Goal: Information Seeking & Learning: Learn about a topic

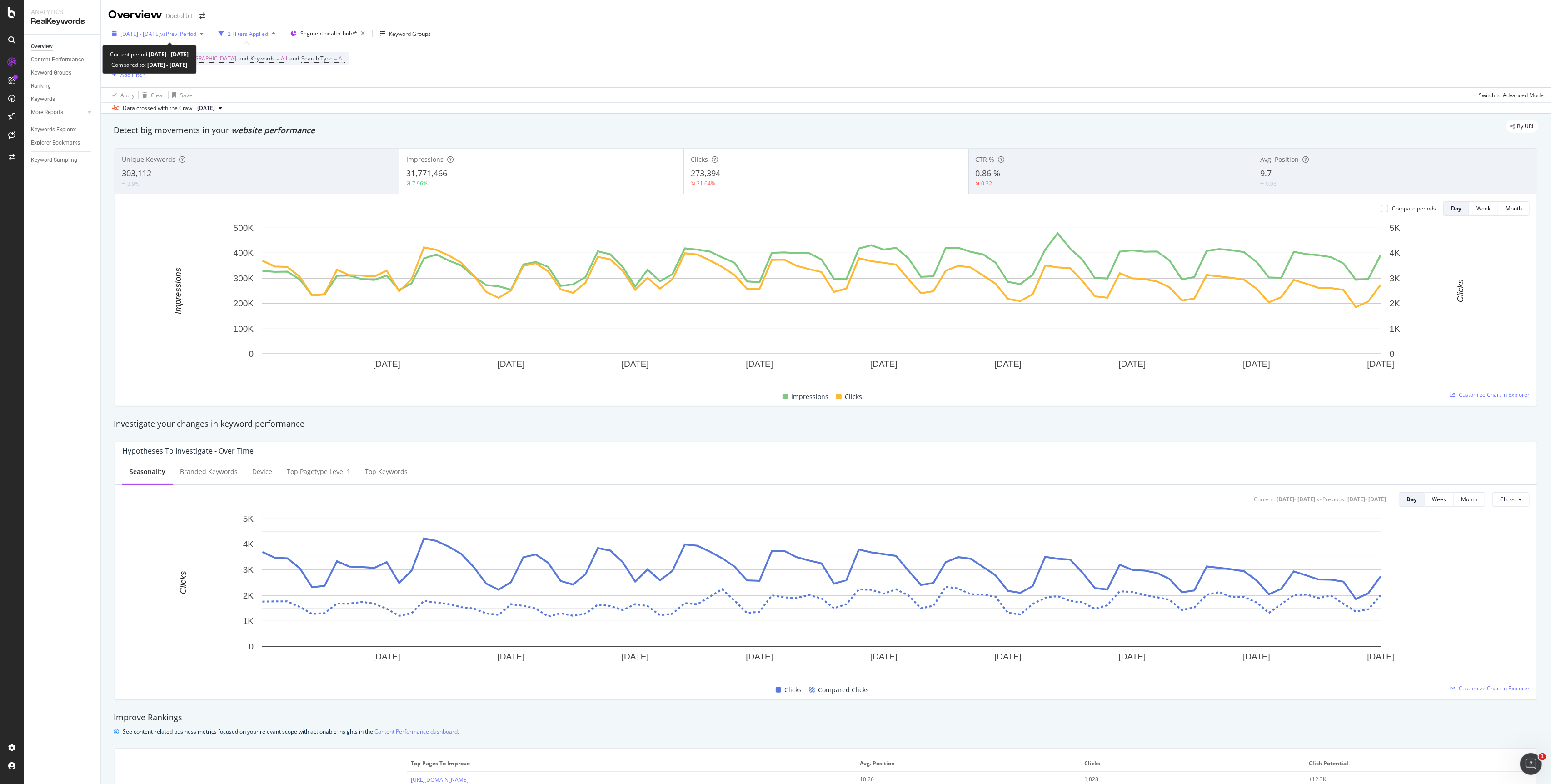
click at [196, 30] on span "vs Prev. Period" at bounding box center [178, 33] width 36 height 8
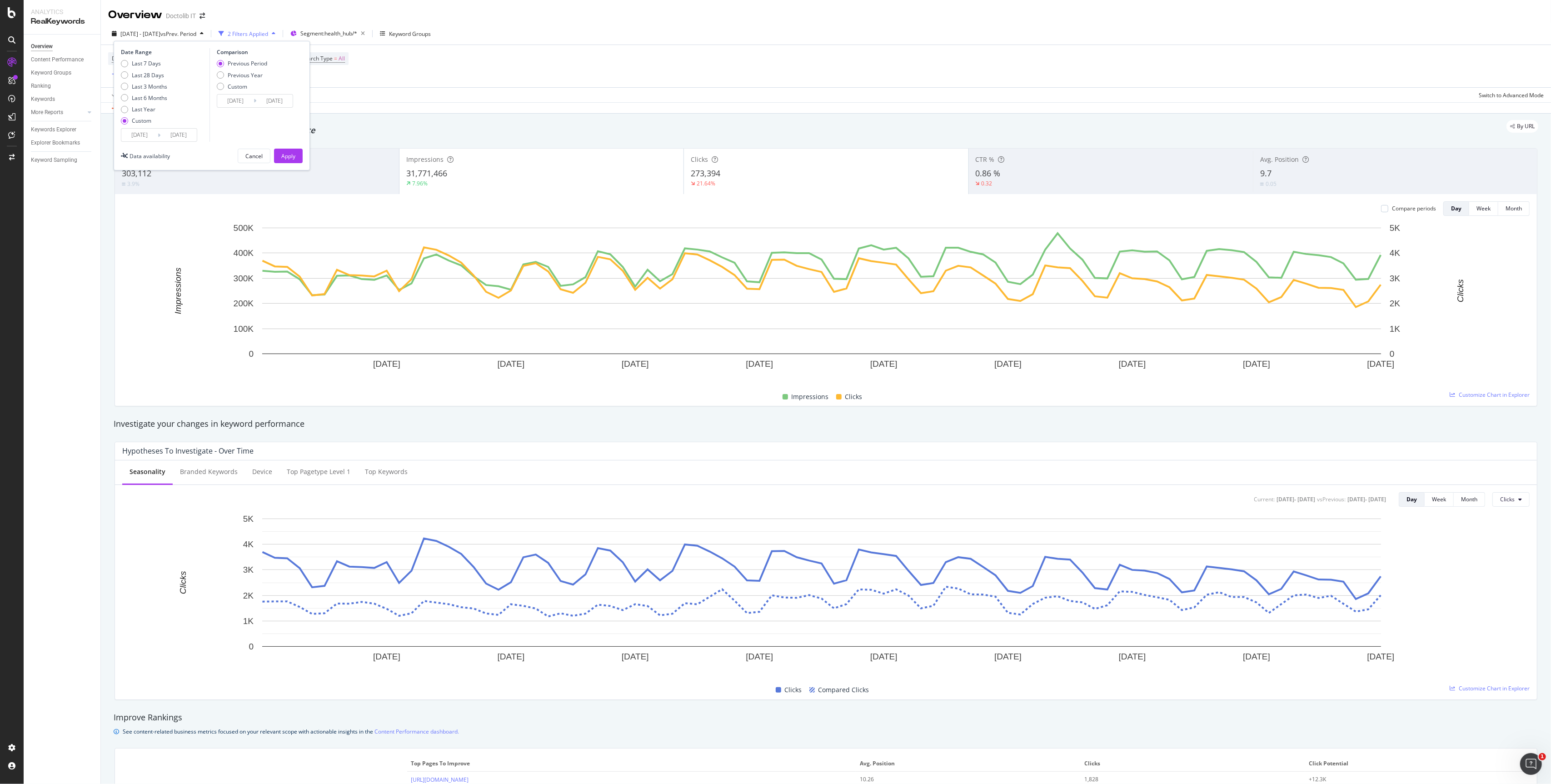
click at [146, 136] on input "[DATE]" at bounding box center [139, 135] width 37 height 13
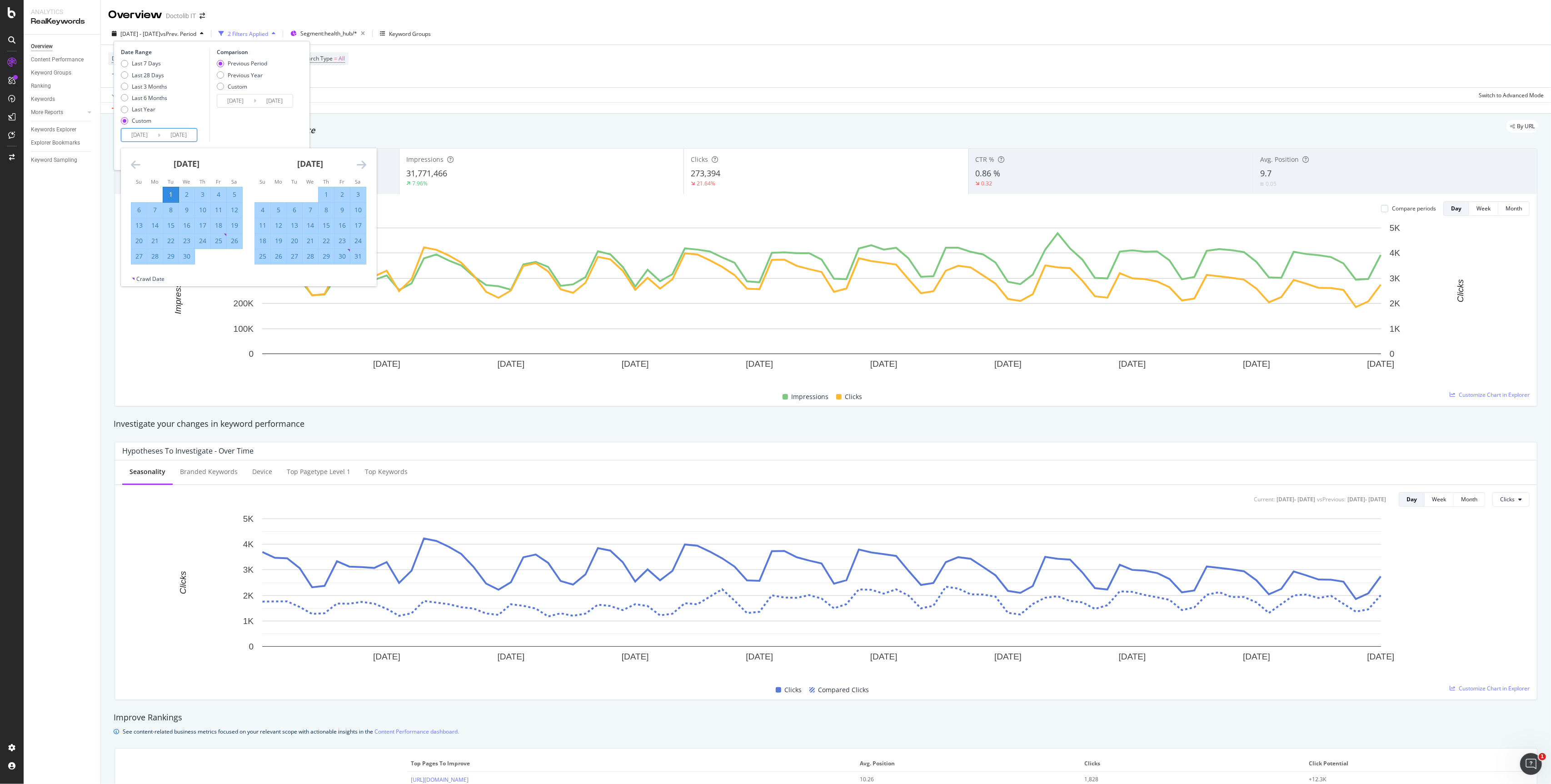
click at [362, 162] on icon "Move forward to switch to the next month." at bounding box center [362, 164] width 10 height 11
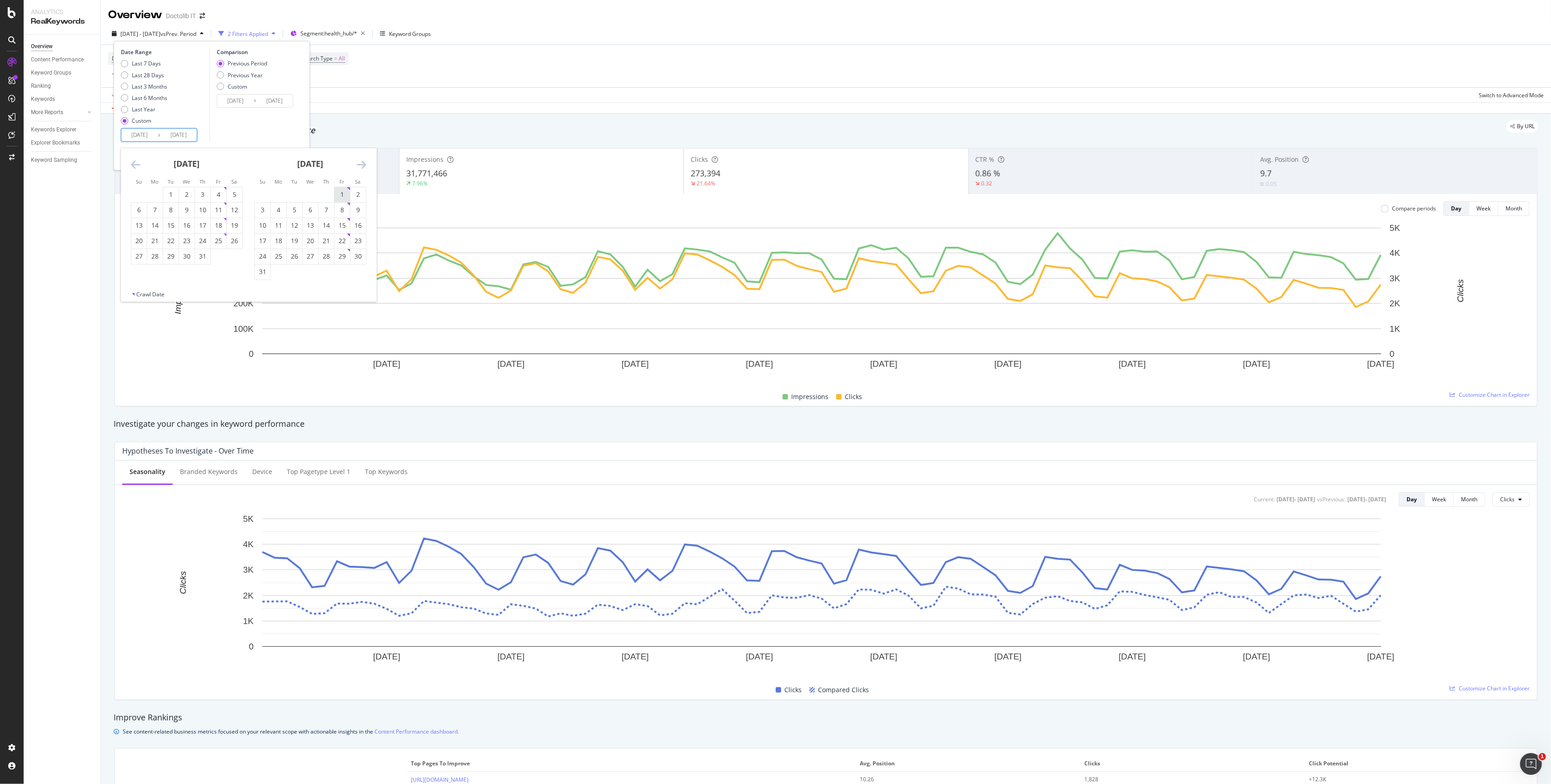
click at [339, 193] on div "1" at bounding box center [342, 195] width 15 height 9
type input "[DATE]"
click at [266, 271] on div "31" at bounding box center [263, 272] width 15 height 9
type input "[DATE]"
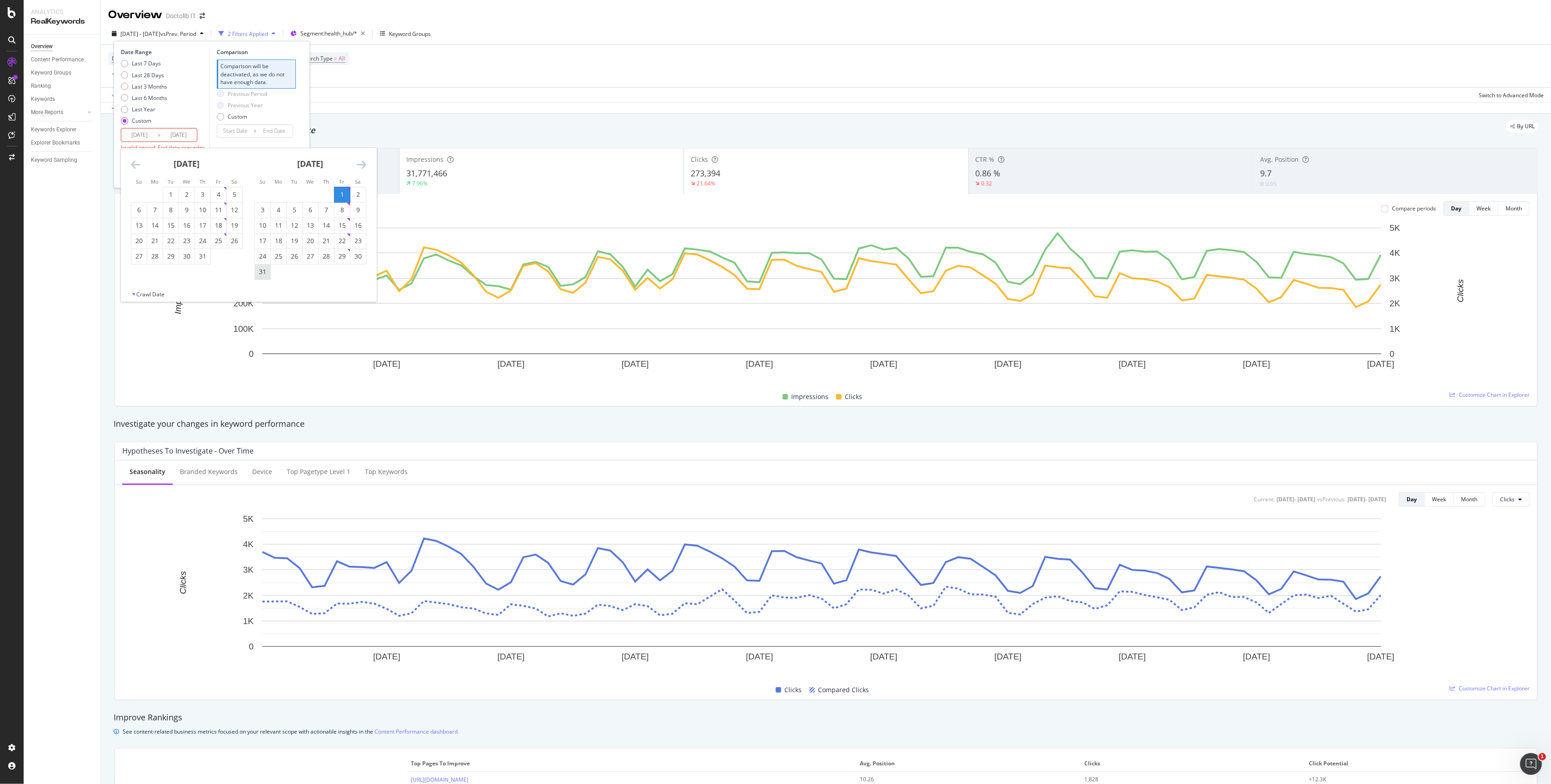
type input "[DATE]"
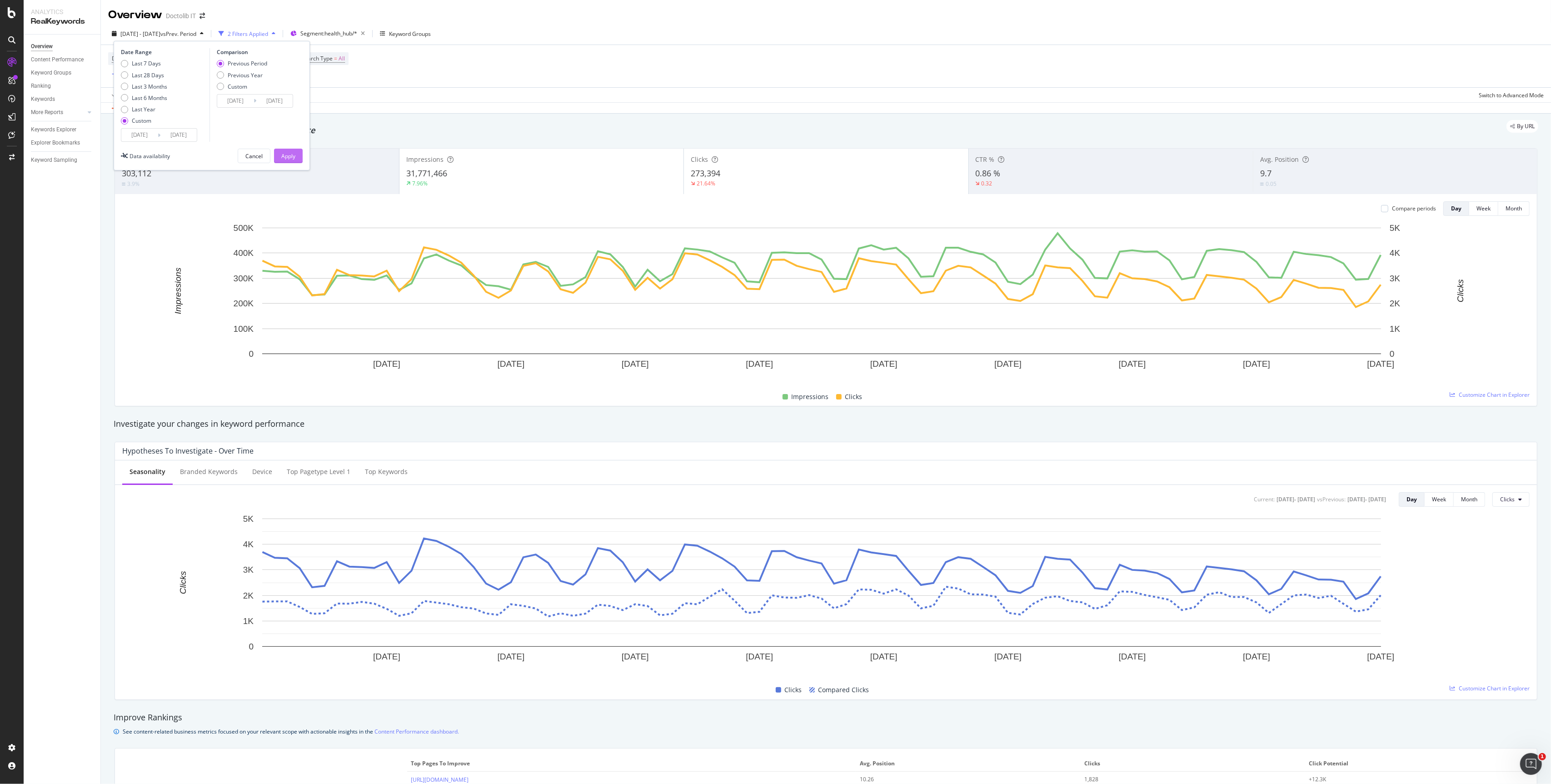
click at [287, 156] on div "Apply" at bounding box center [288, 156] width 14 height 8
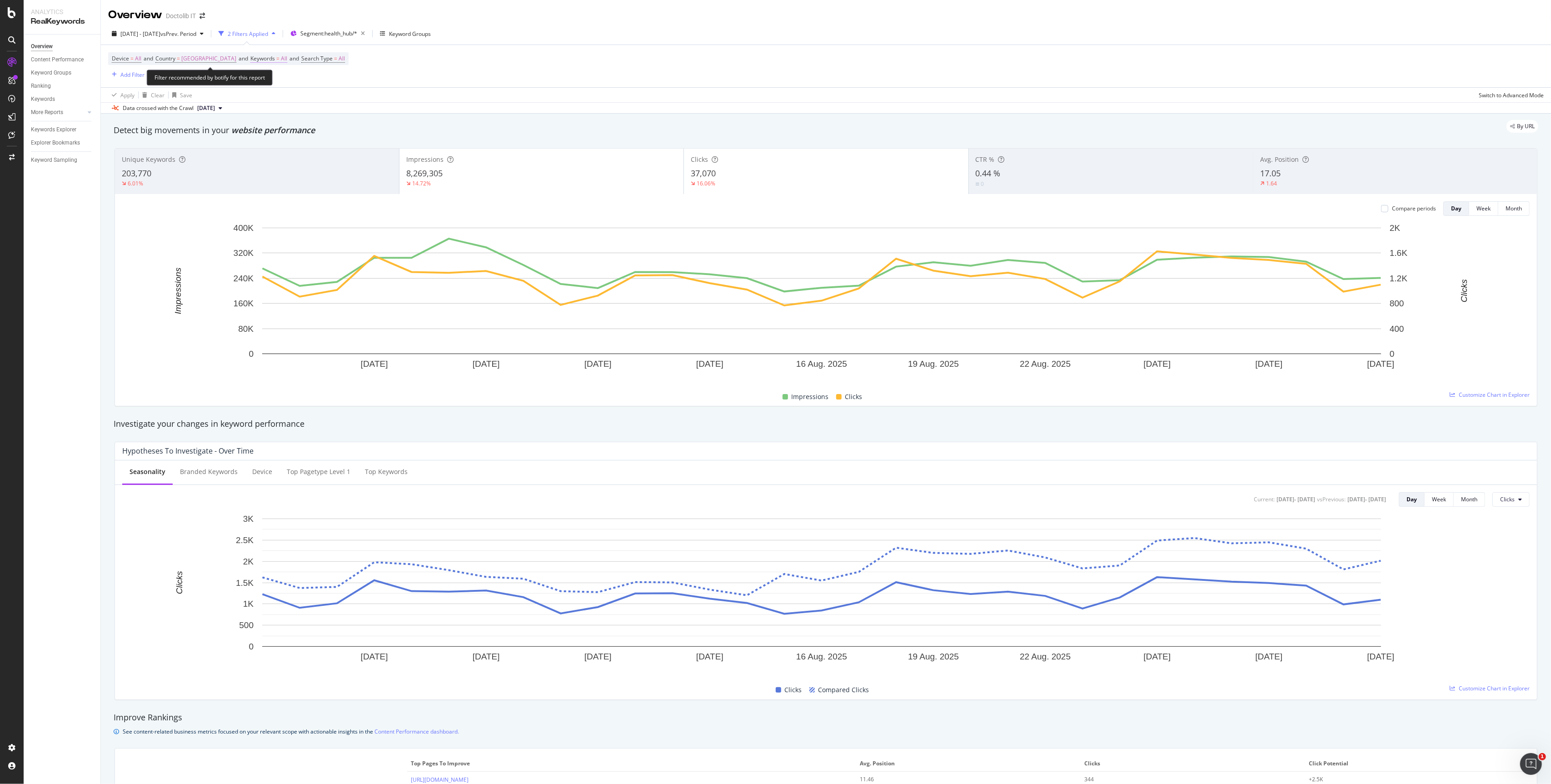
click at [251, 61] on span "Keywords = All" at bounding box center [269, 59] width 37 height 8
click at [353, 72] on div "Device = All and Country = [GEOGRAPHIC_DATA] and Keywords = All and Search Type…" at bounding box center [826, 66] width 1436 height 43
click at [302, 59] on span "Search Type = All" at bounding box center [323, 59] width 43 height 8
click at [292, 81] on div "All" at bounding box center [323, 81] width 100 height 14
click at [241, 64] on span "Device = All and Country = [GEOGRAPHIC_DATA] and Keywords = All and Search Type…" at bounding box center [228, 59] width 233 height 13
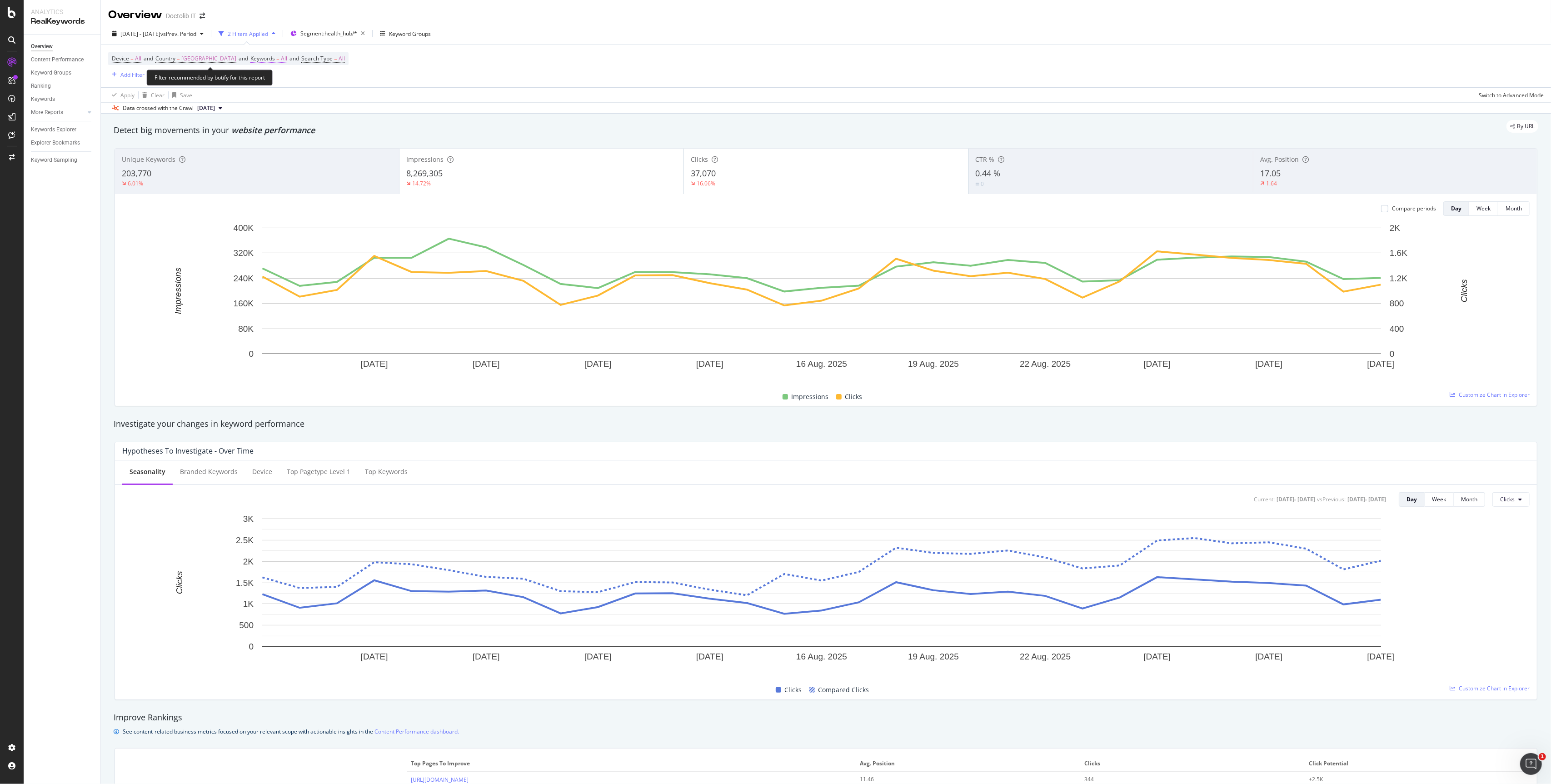
click at [276, 57] on span "=" at bounding box center [278, 59] width 3 height 8
click at [235, 91] on div "All Cancel Add filter Apply" at bounding box center [270, 89] width 114 height 46
click at [235, 78] on icon "button" at bounding box center [235, 81] width 4 height 5
click at [136, 61] on span "All" at bounding box center [138, 59] width 6 height 13
click at [145, 74] on div "All Devices" at bounding box center [170, 81] width 100 height 14
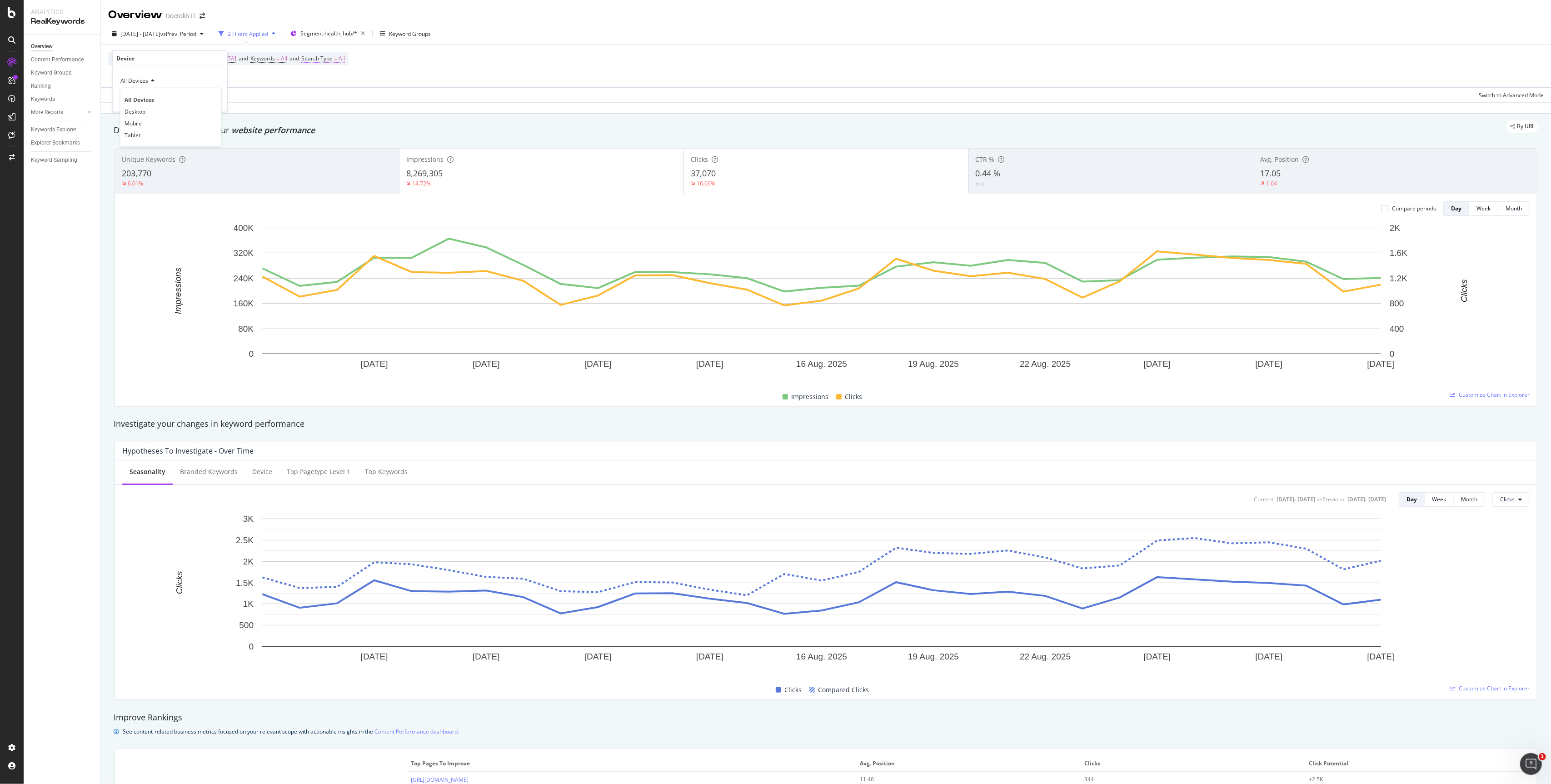
click at [339, 62] on span "All" at bounding box center [342, 59] width 6 height 13
click at [393, 46] on div "Device = All and Country = [GEOGRAPHIC_DATA] and Keywords = All and Search Type…" at bounding box center [826, 66] width 1436 height 43
click at [592, 92] on div "Apply Clear Save Switch to Advanced Mode" at bounding box center [826, 95] width 1450 height 15
click at [357, 32] on span "Segment: health_hub/*" at bounding box center [329, 33] width 57 height 8
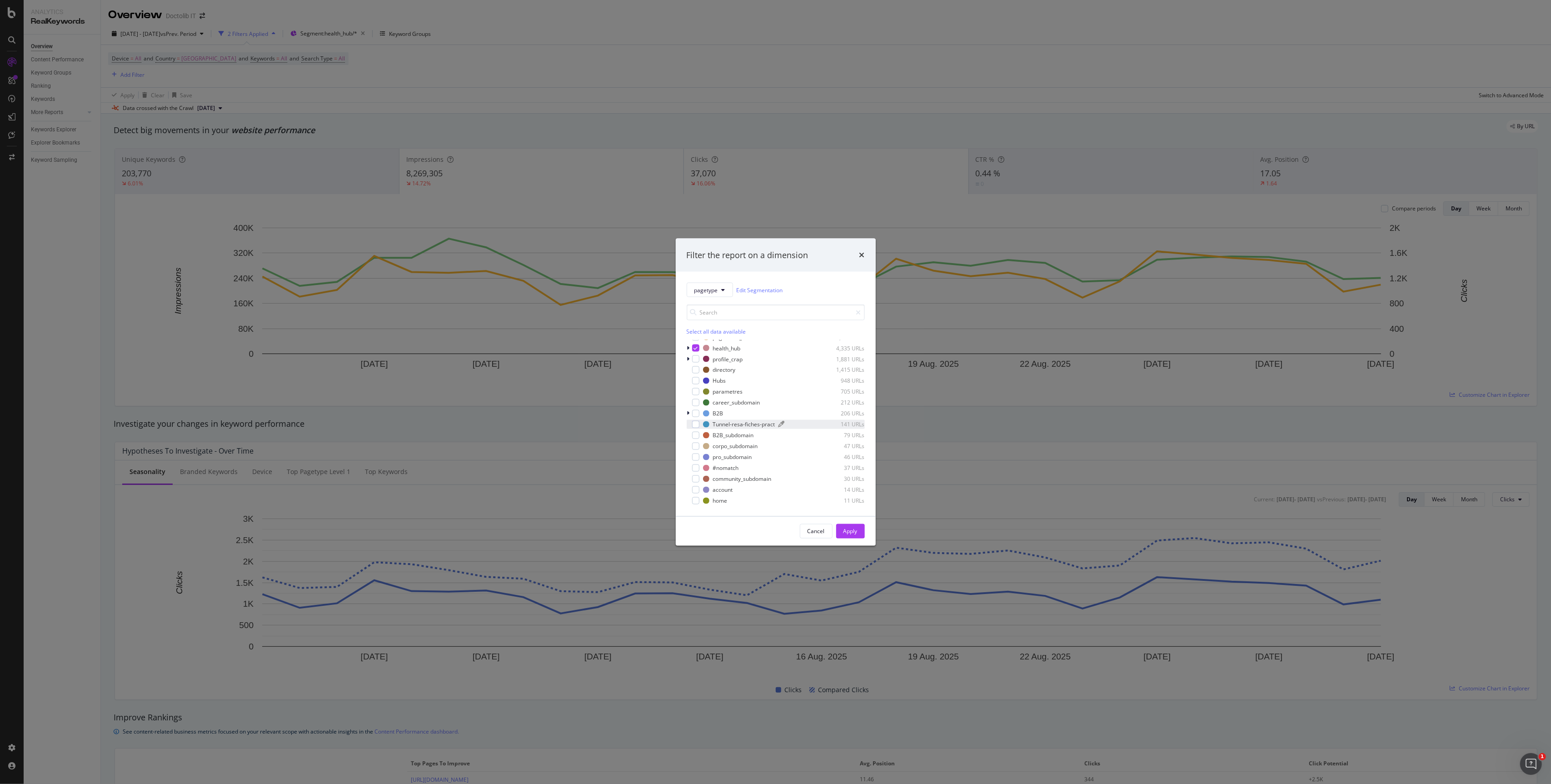
scroll to position [62, 0]
click at [863, 253] on icon "times" at bounding box center [862, 255] width 5 height 8
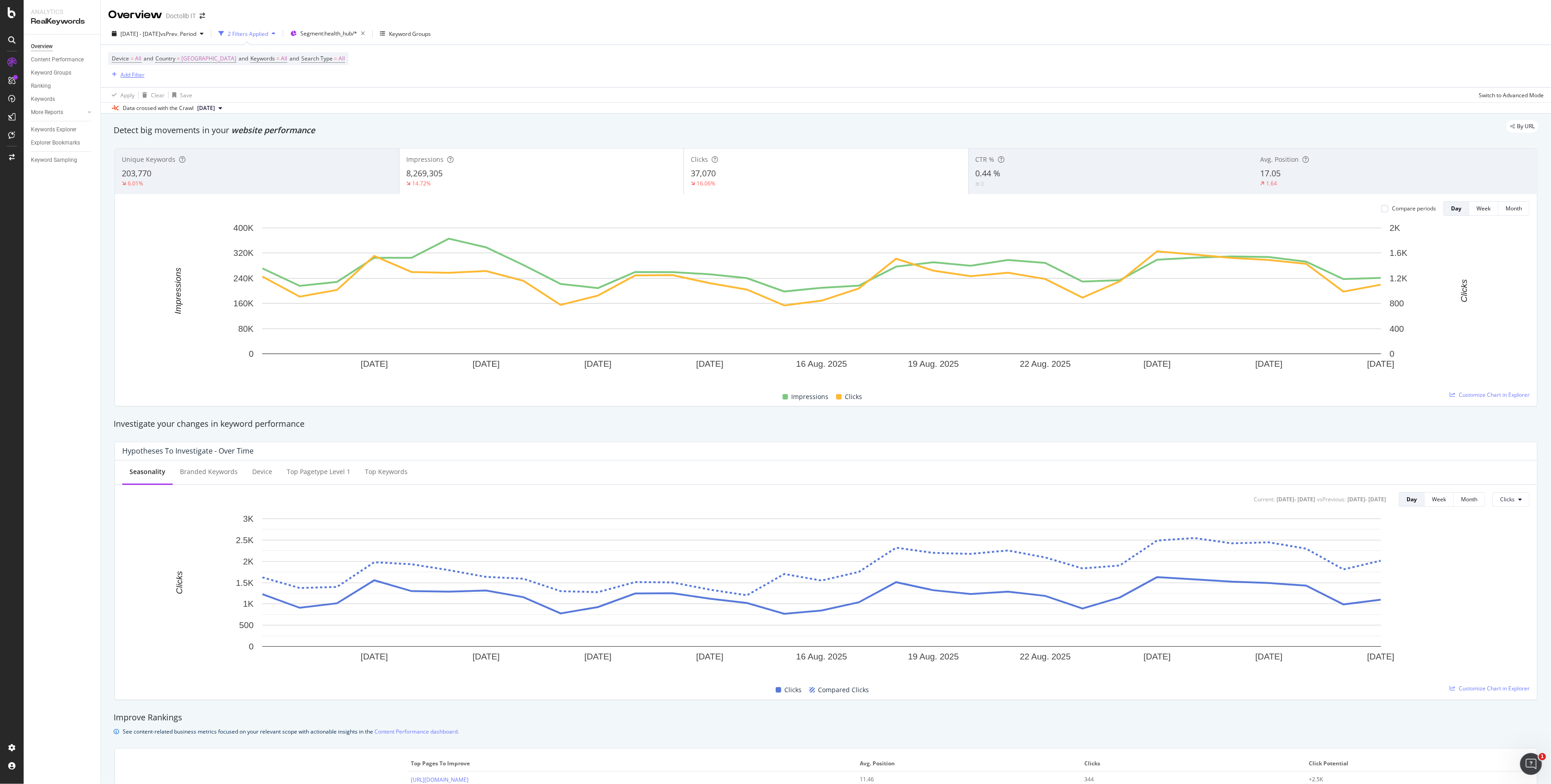
click at [122, 75] on div "Add Filter" at bounding box center [132, 75] width 24 height 8
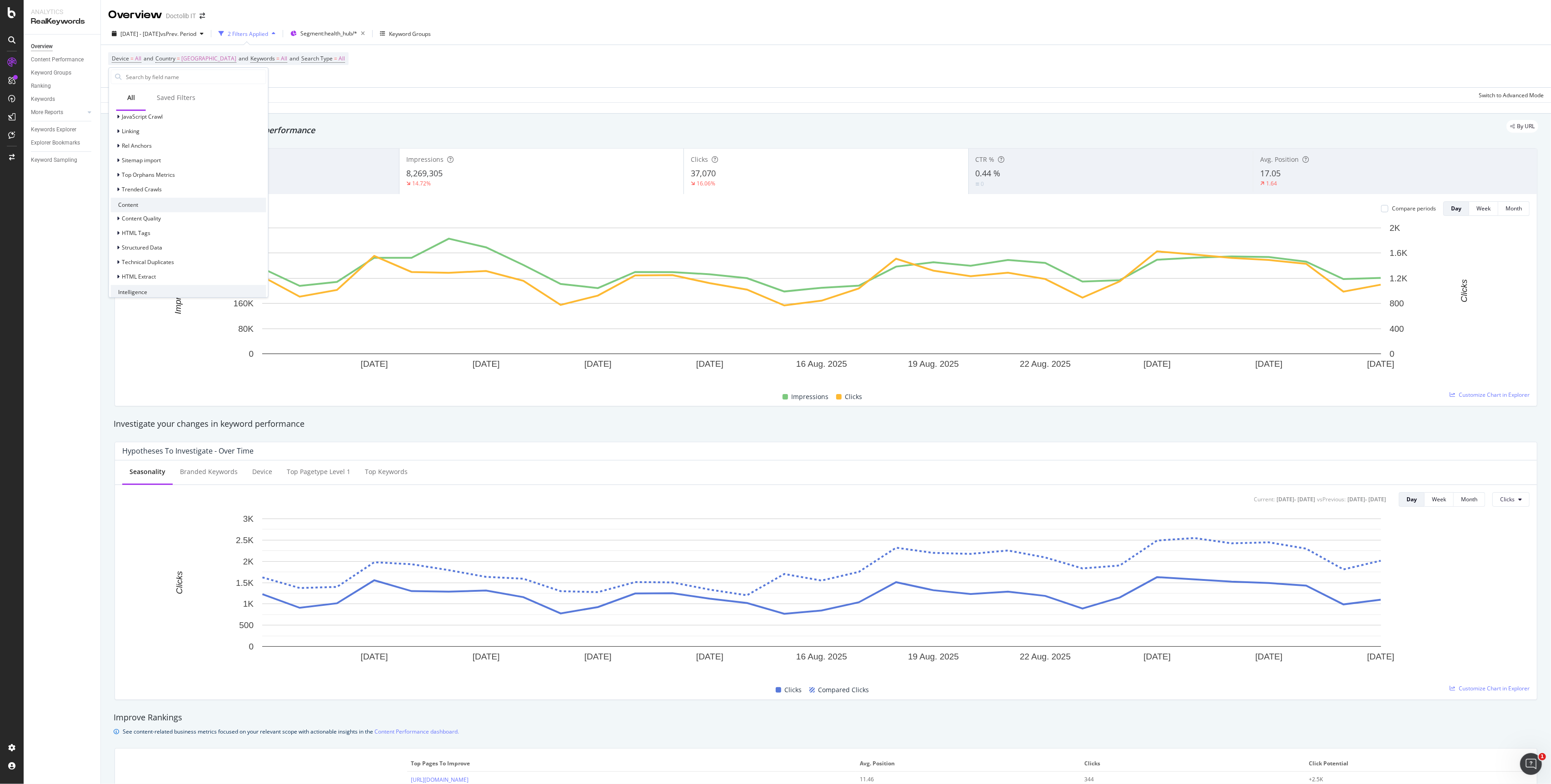
scroll to position [257, 0]
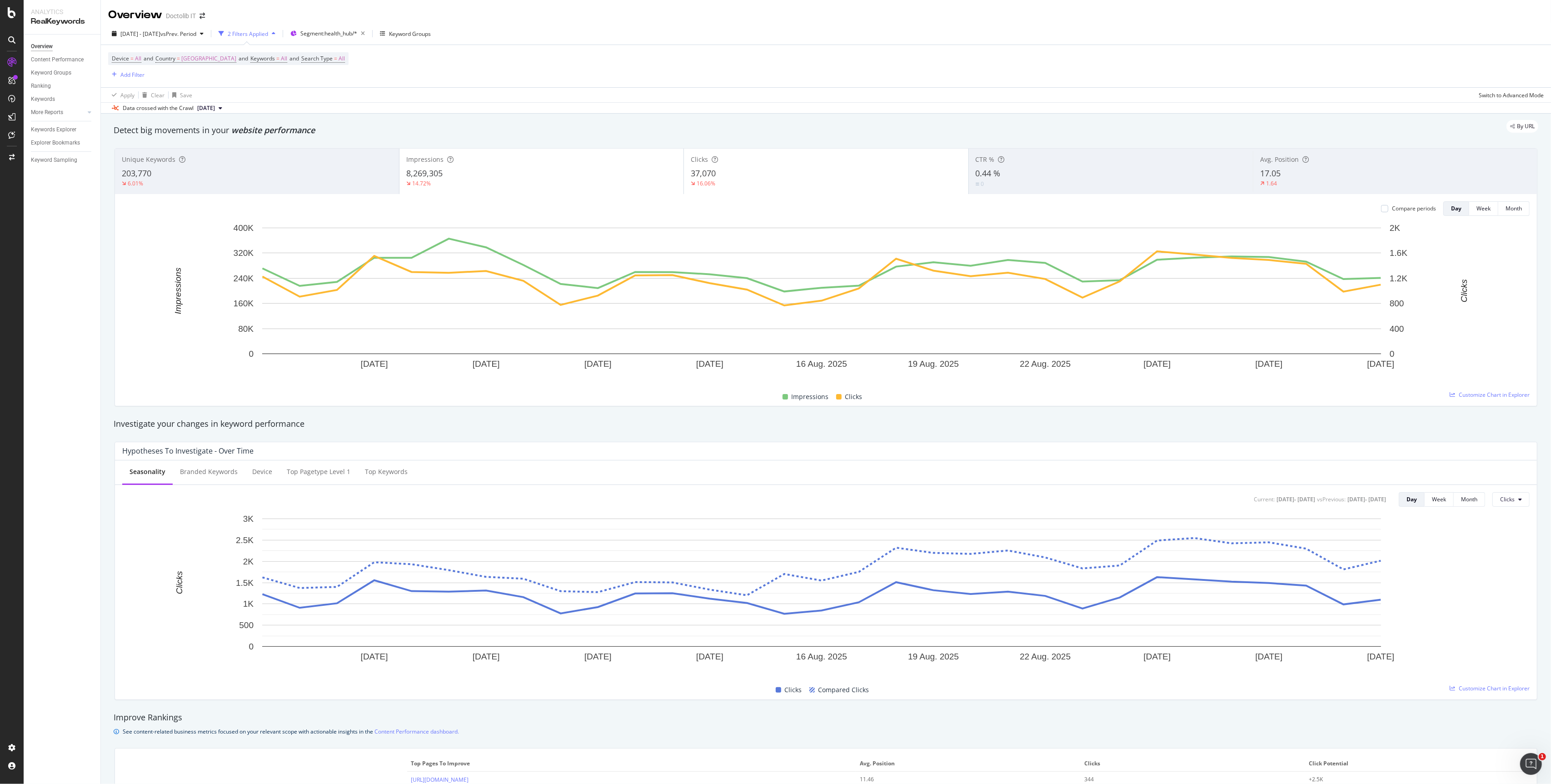
click at [365, 57] on div "Device = All and Country = [GEOGRAPHIC_DATA] and Keywords = All and Search Type…" at bounding box center [826, 66] width 1436 height 43
click at [357, 35] on span "Segment: health_hub/*" at bounding box center [329, 33] width 57 height 8
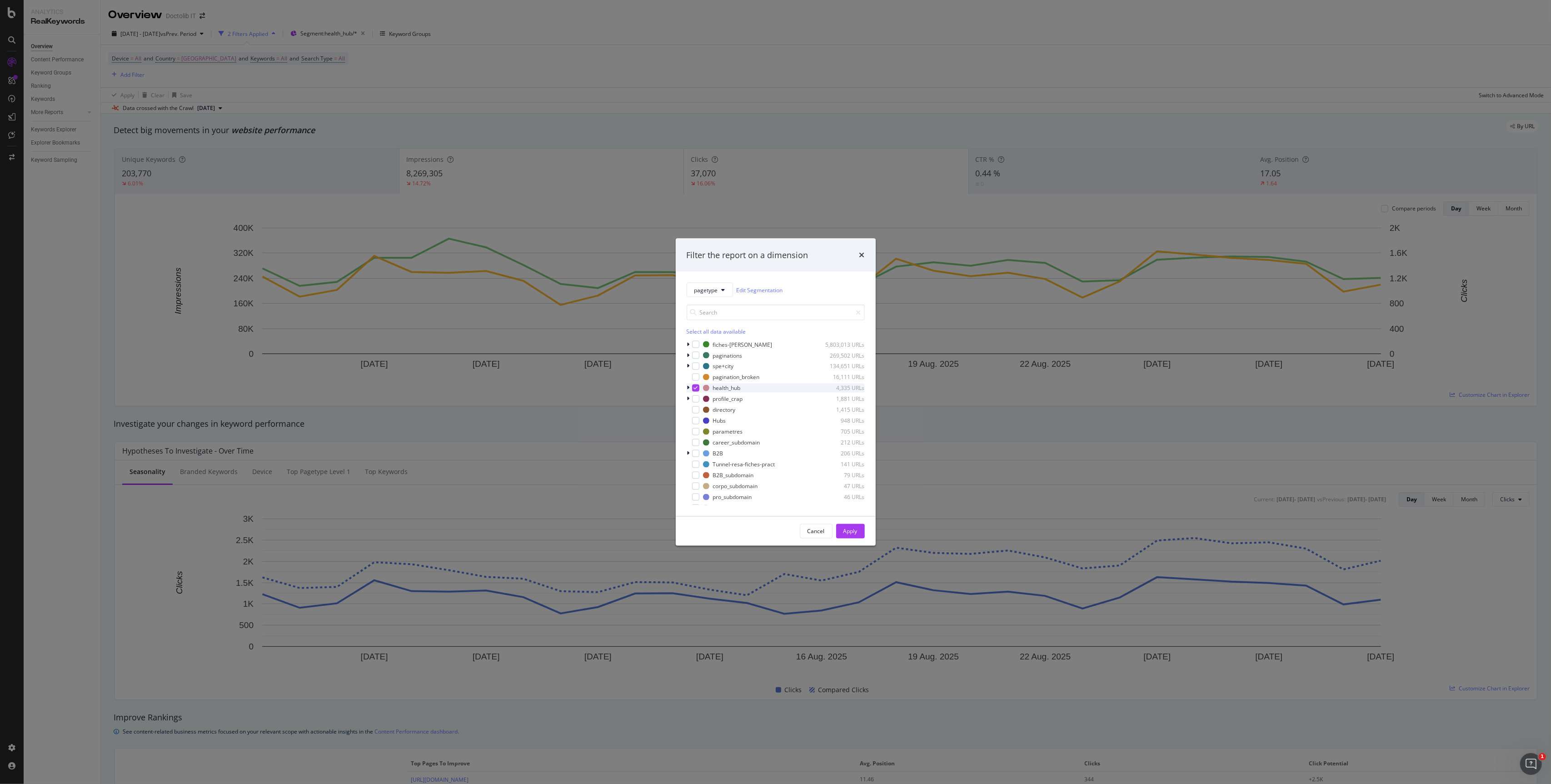
click at [688, 387] on icon "modal" at bounding box center [689, 387] width 3 height 5
click at [700, 410] on icon "modal" at bounding box center [701, 410] width 4 height 5
click at [845, 524] on div "Apply" at bounding box center [850, 531] width 14 height 14
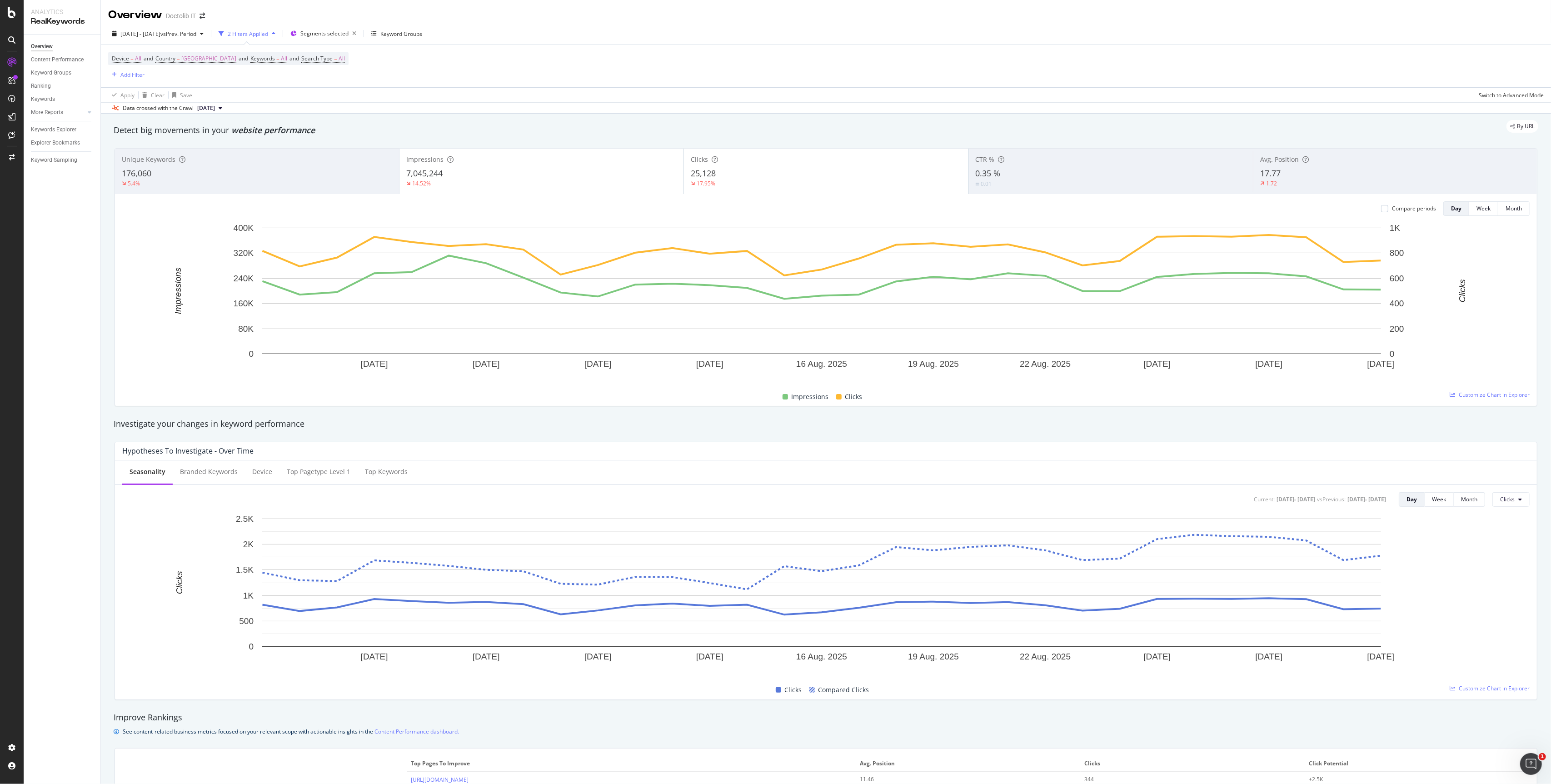
click at [641, 97] on div "Apply Clear Save Switch to Advanced Mode" at bounding box center [826, 95] width 1450 height 15
click at [349, 37] on span "Segments selected" at bounding box center [324, 33] width 48 height 8
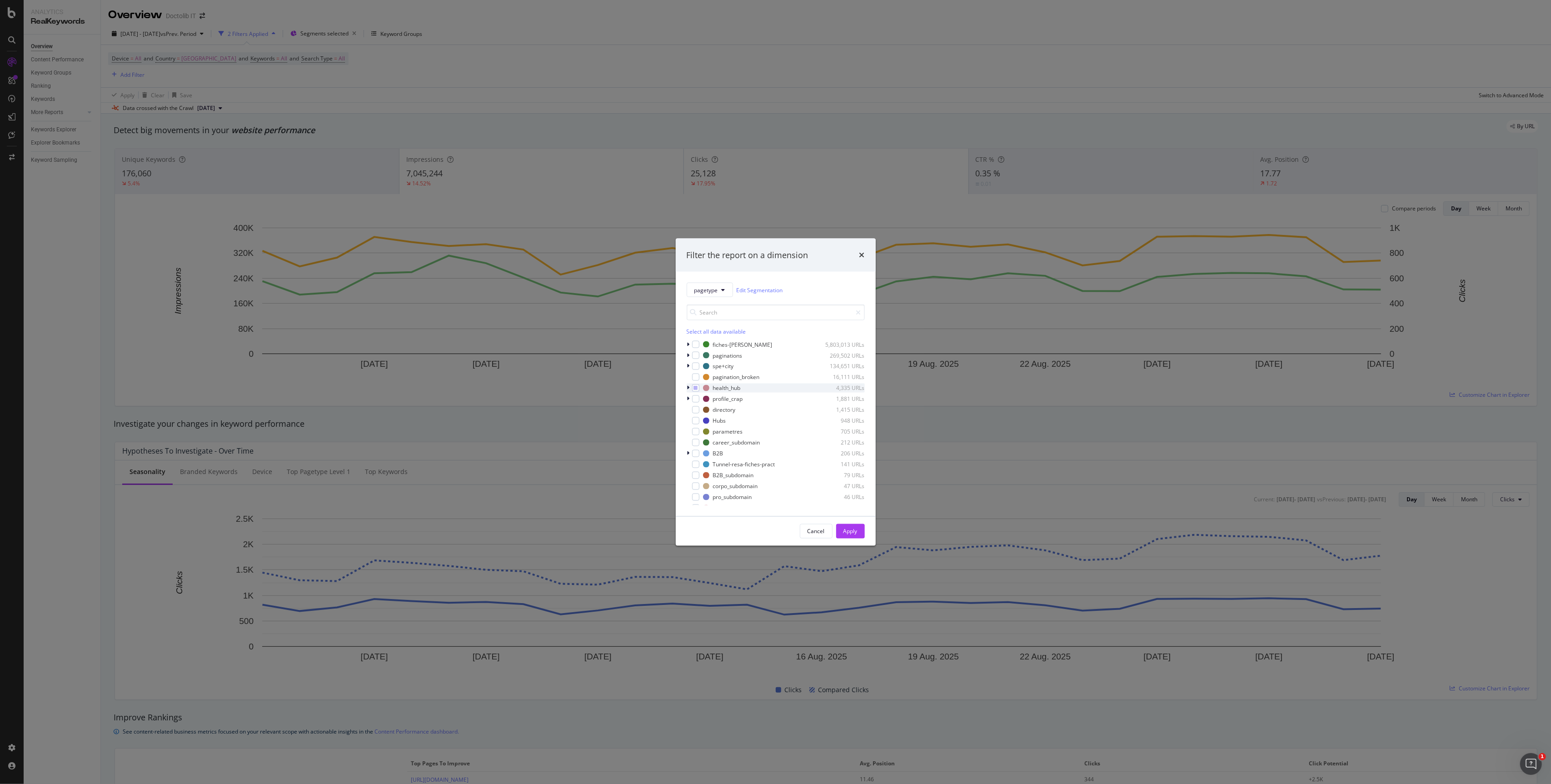
click at [690, 388] on div "modal" at bounding box center [689, 388] width 5 height 9
click at [703, 407] on div "modal" at bounding box center [701, 410] width 8 height 8
click at [852, 533] on div "Apply" at bounding box center [850, 531] width 14 height 8
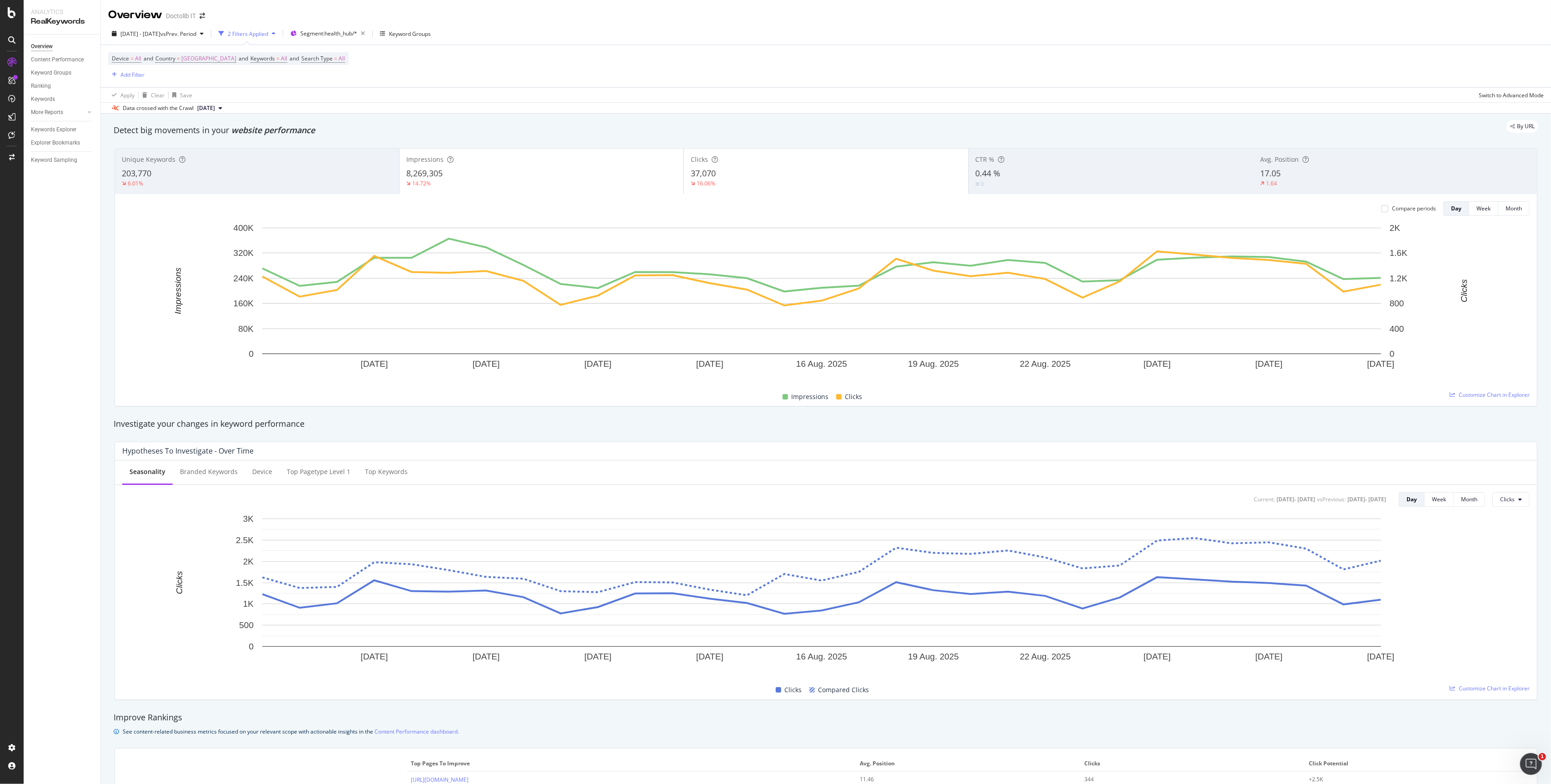
click at [282, 45] on div "Device = All and Country = [GEOGRAPHIC_DATA] and Keywords = All and Search Type…" at bounding box center [826, 66] width 1436 height 43
click at [302, 56] on span "Search Type" at bounding box center [317, 59] width 31 height 8
click at [287, 80] on div "All" at bounding box center [323, 81] width 100 height 14
click at [289, 78] on div "All" at bounding box center [323, 81] width 100 height 14
click at [432, 74] on div "Device = All and Country = [GEOGRAPHIC_DATA] and Keywords = All and Search Type…" at bounding box center [826, 66] width 1436 height 43
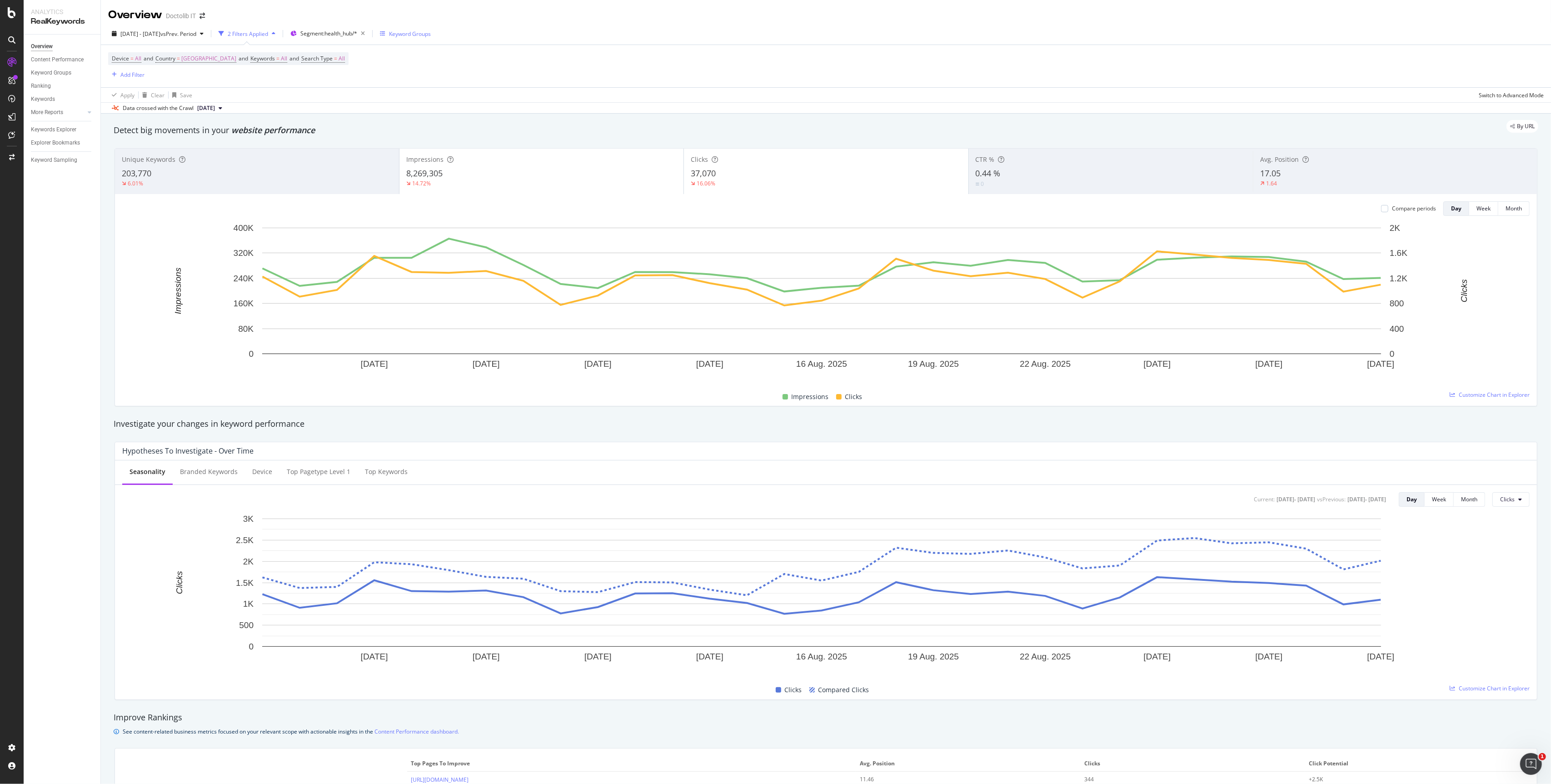
click at [431, 40] on div "Keyword Groups" at bounding box center [405, 33] width 51 height 14
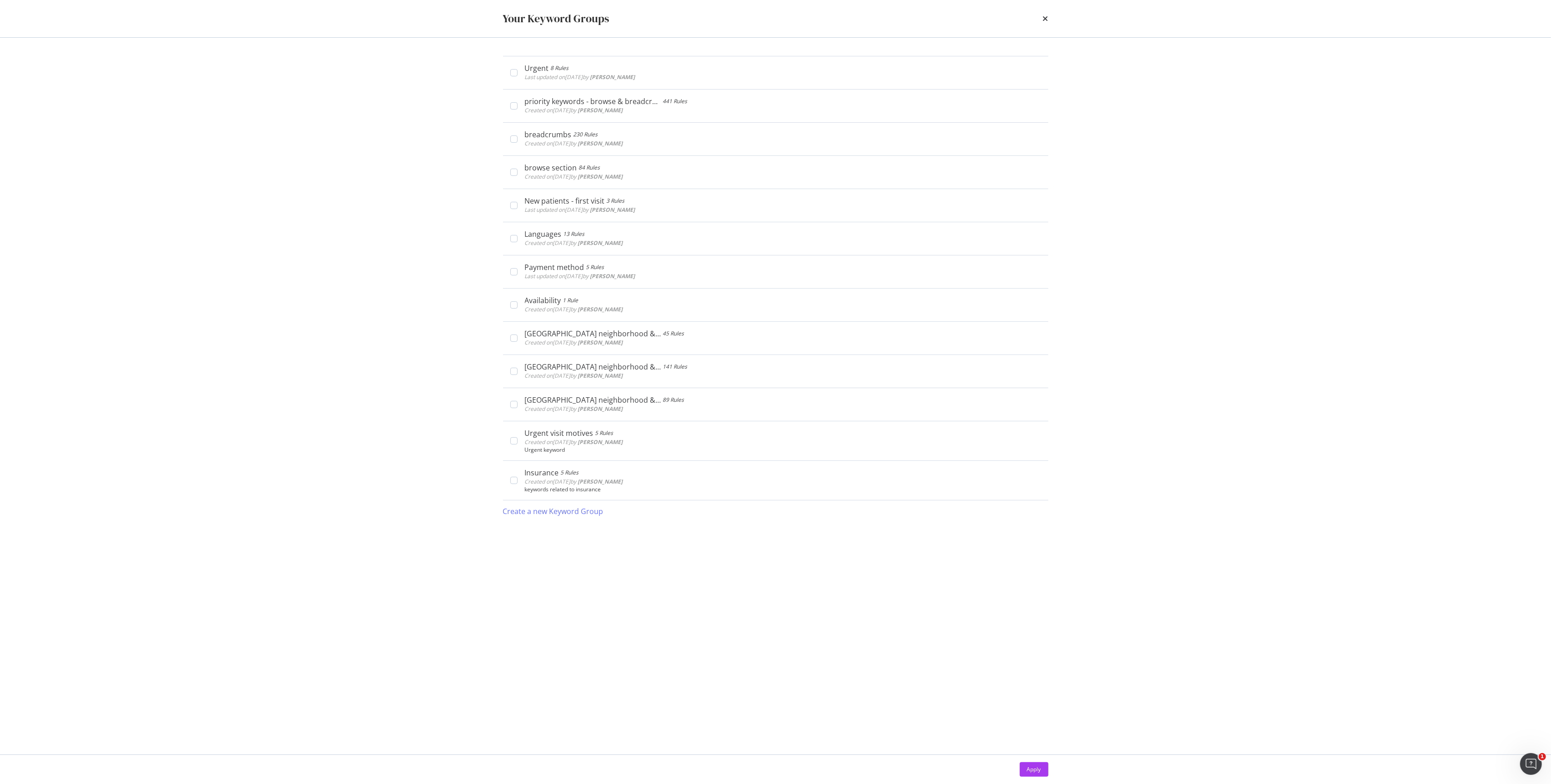
click at [1054, 15] on div "Your Keyword Groups" at bounding box center [776, 18] width 582 height 37
click at [1043, 15] on icon "times" at bounding box center [1045, 19] width 5 height 8
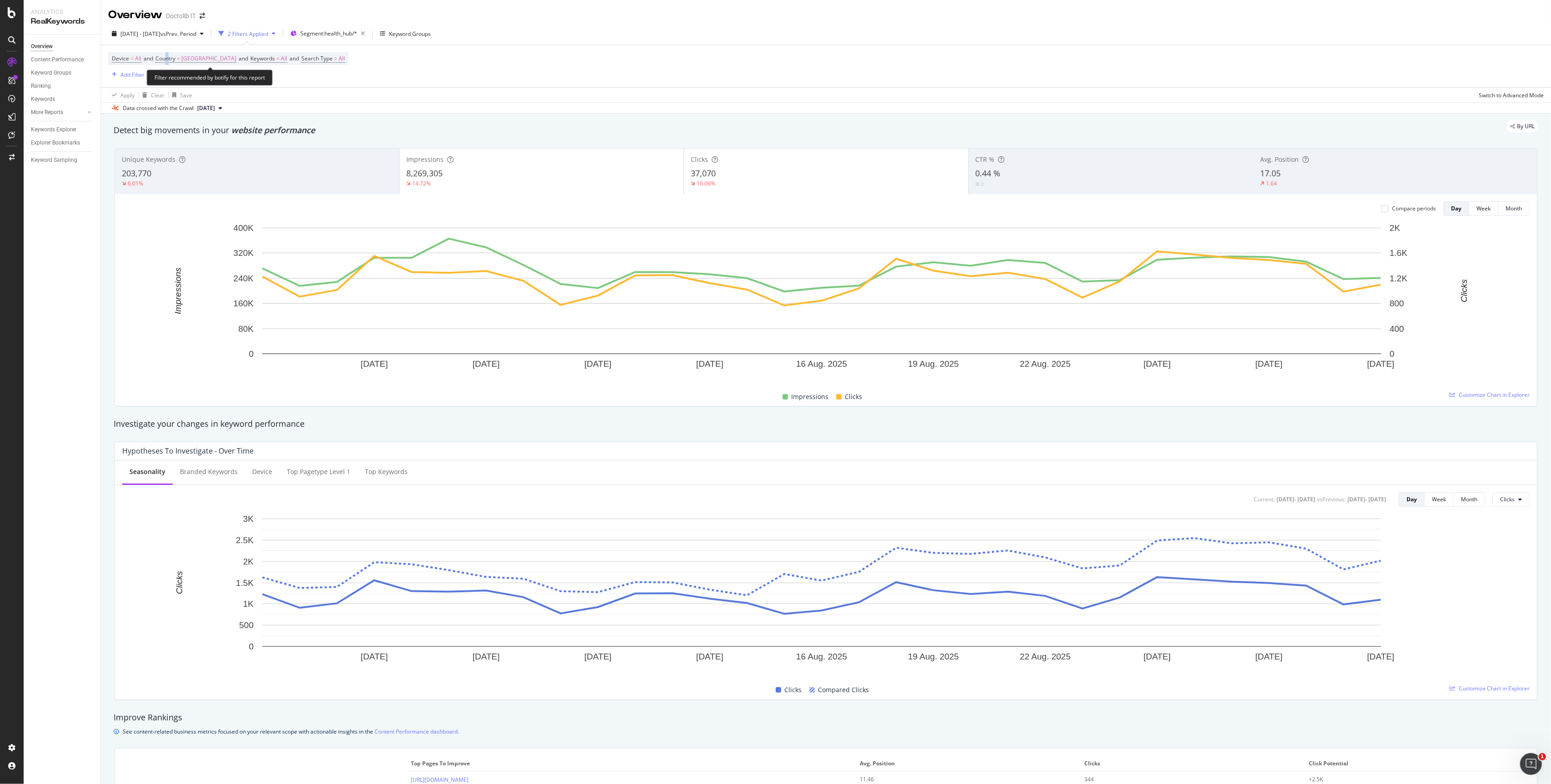
click at [170, 64] on span "Device = All and Country = [GEOGRAPHIC_DATA] and Keywords = All and Search Type…" at bounding box center [228, 59] width 233 height 13
click at [175, 58] on span "Country" at bounding box center [165, 59] width 20 height 8
click at [188, 83] on div "[GEOGRAPHIC_DATA]" at bounding box center [215, 81] width 100 height 14
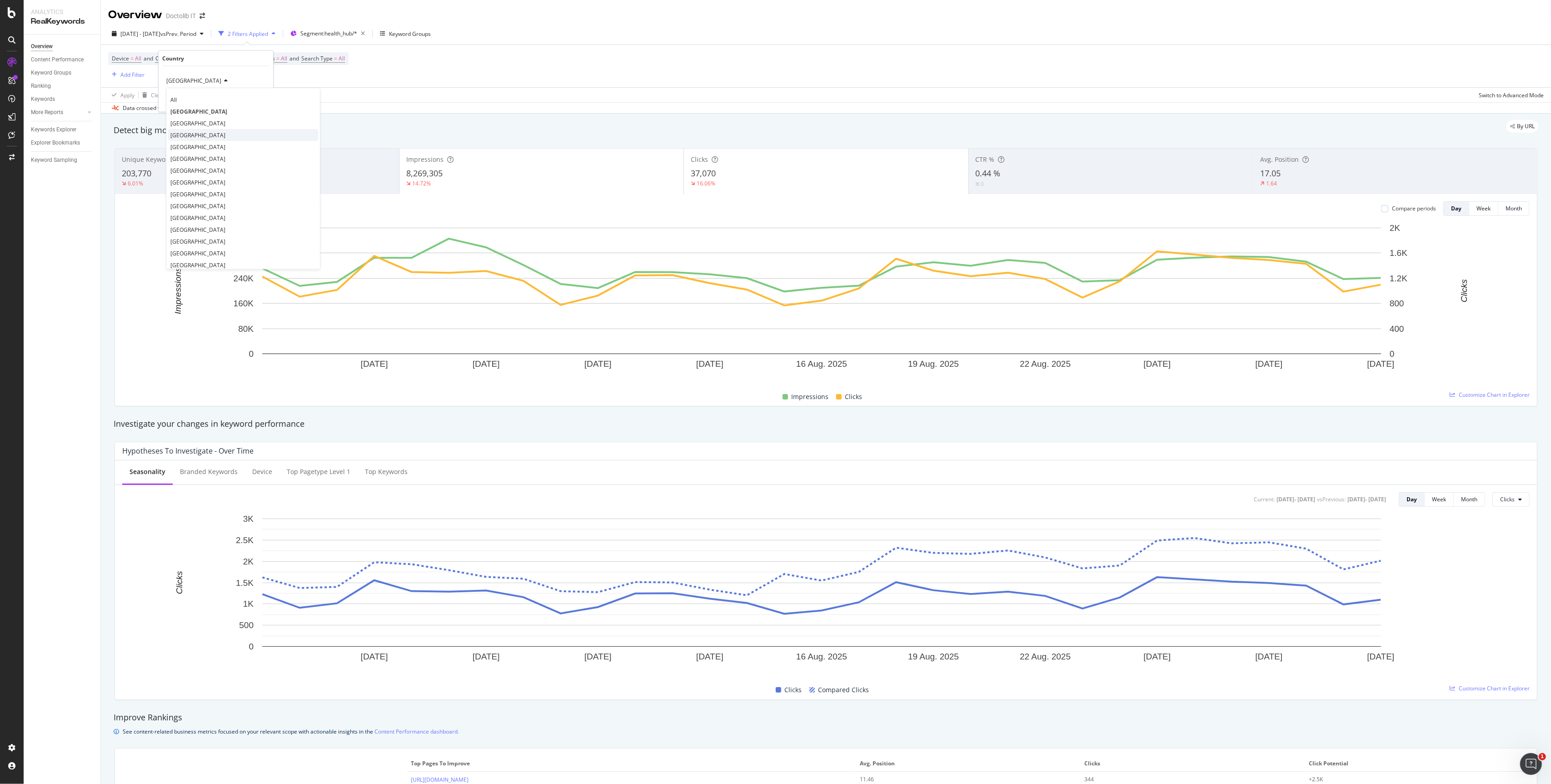
click at [199, 129] on div "[GEOGRAPHIC_DATA]" at bounding box center [243, 135] width 150 height 12
click at [257, 98] on div "Apply" at bounding box center [259, 100] width 14 height 8
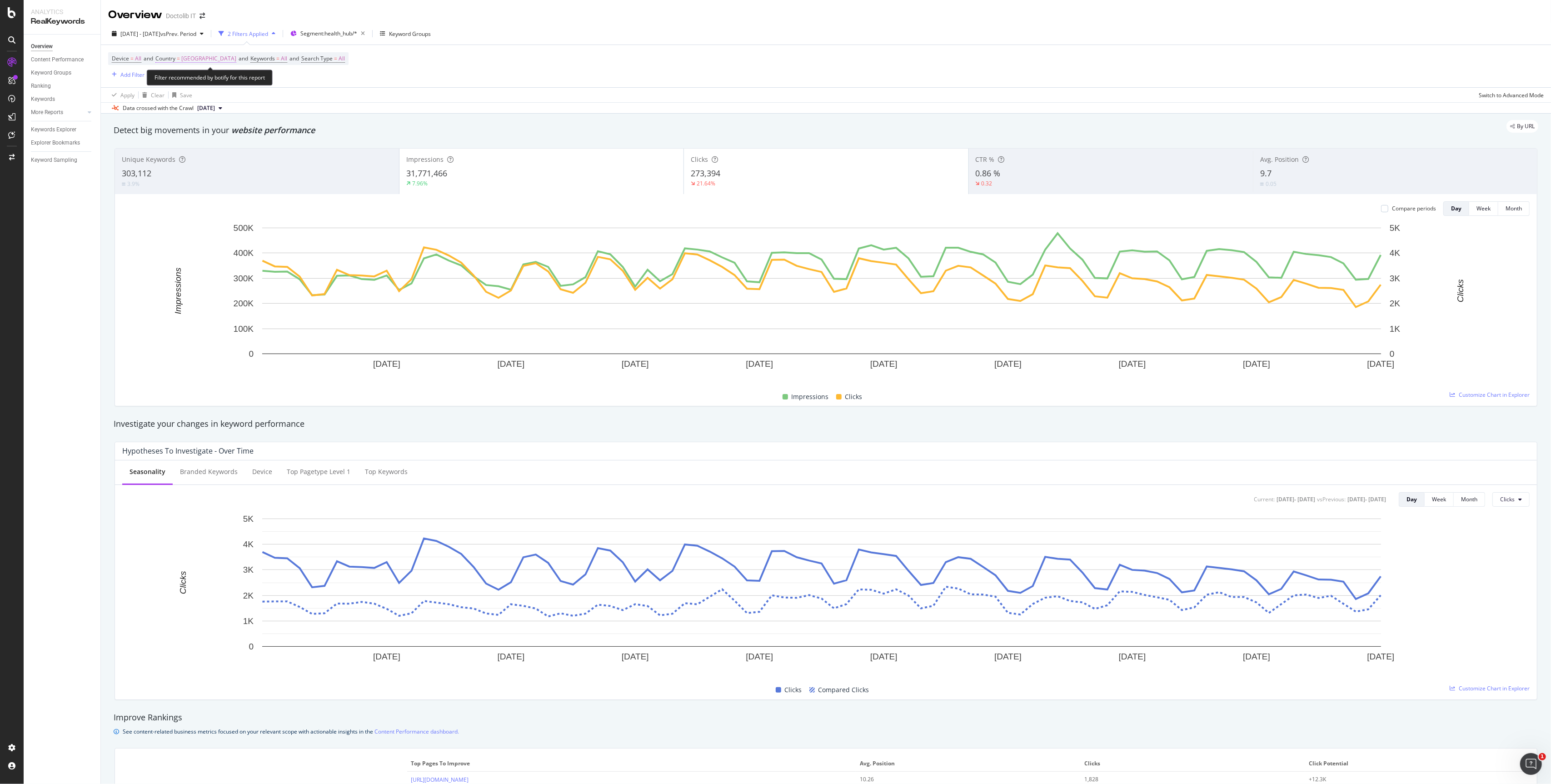
click at [180, 58] on span "=" at bounding box center [178, 59] width 3 height 8
click at [184, 76] on div "[GEOGRAPHIC_DATA]" at bounding box center [215, 81] width 100 height 14
